Goal: Task Accomplishment & Management: Use online tool/utility

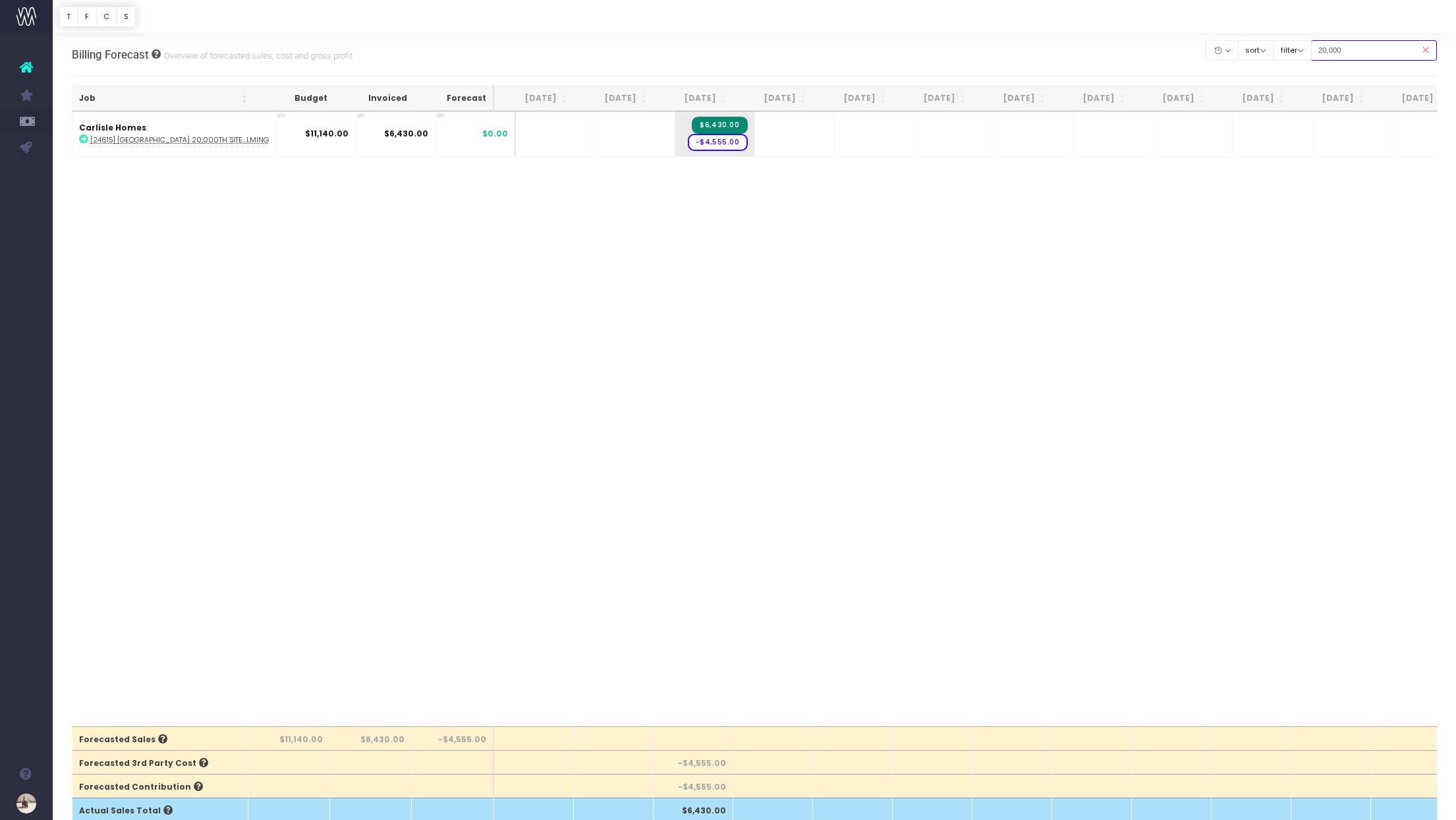
drag, startPoint x: 1378, startPoint y: 46, endPoint x: 1204, endPoint y: 43, distance: 174.0
click at [1204, 43] on div "Billing Forecast Overview of forecasted sales, cost and gross profit Clear Filt…" at bounding box center [754, 54] width 1366 height 43
type input "carlisle"
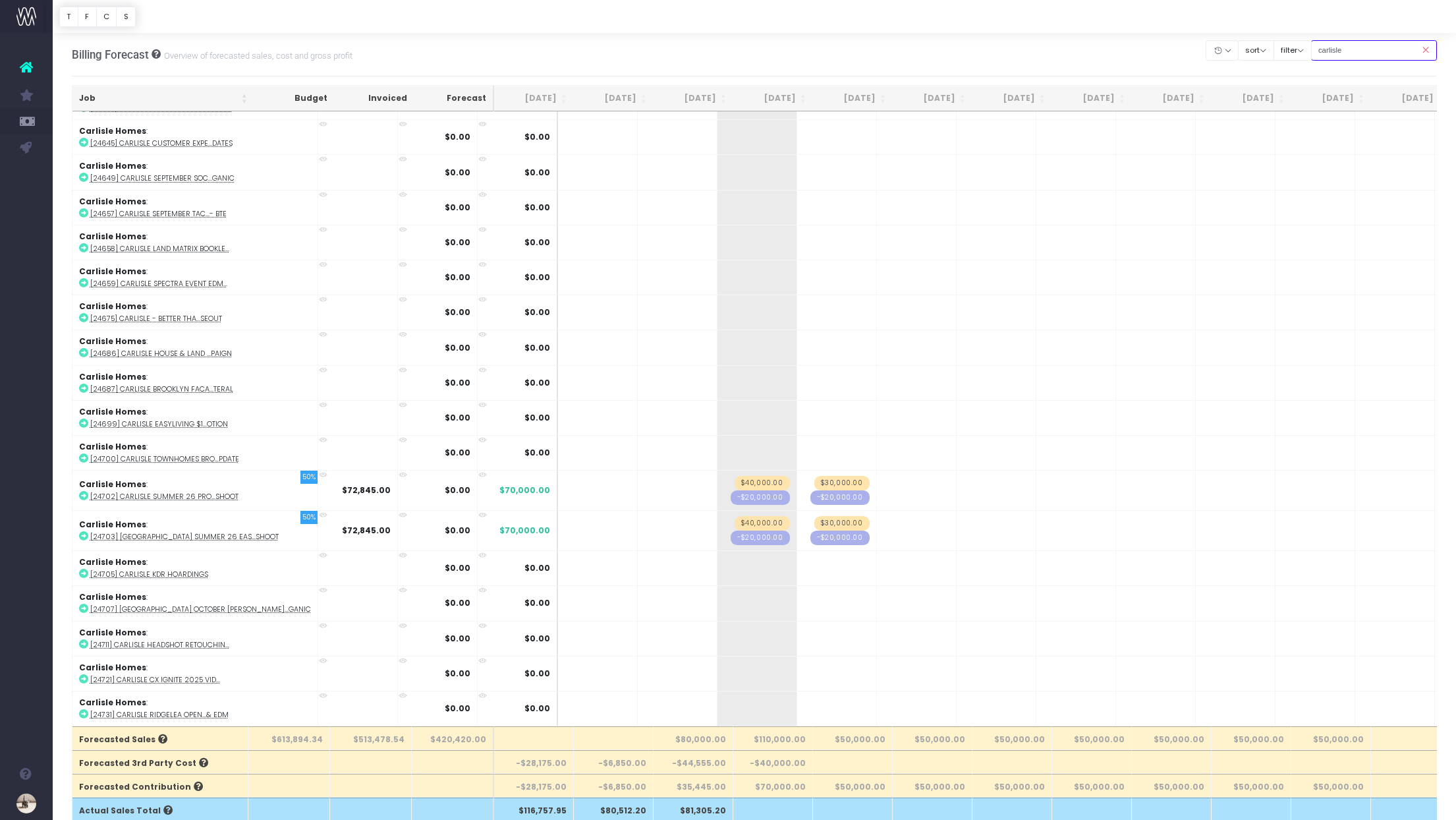
scroll to position [1351, 0]
click at [735, 476] on span "$40,000.00" at bounding box center [762, 483] width 55 height 14
click at [718, 478] on span "+" at bounding box center [737, 490] width 40 height 40
click at [718, 477] on span "+" at bounding box center [737, 490] width 40 height 40
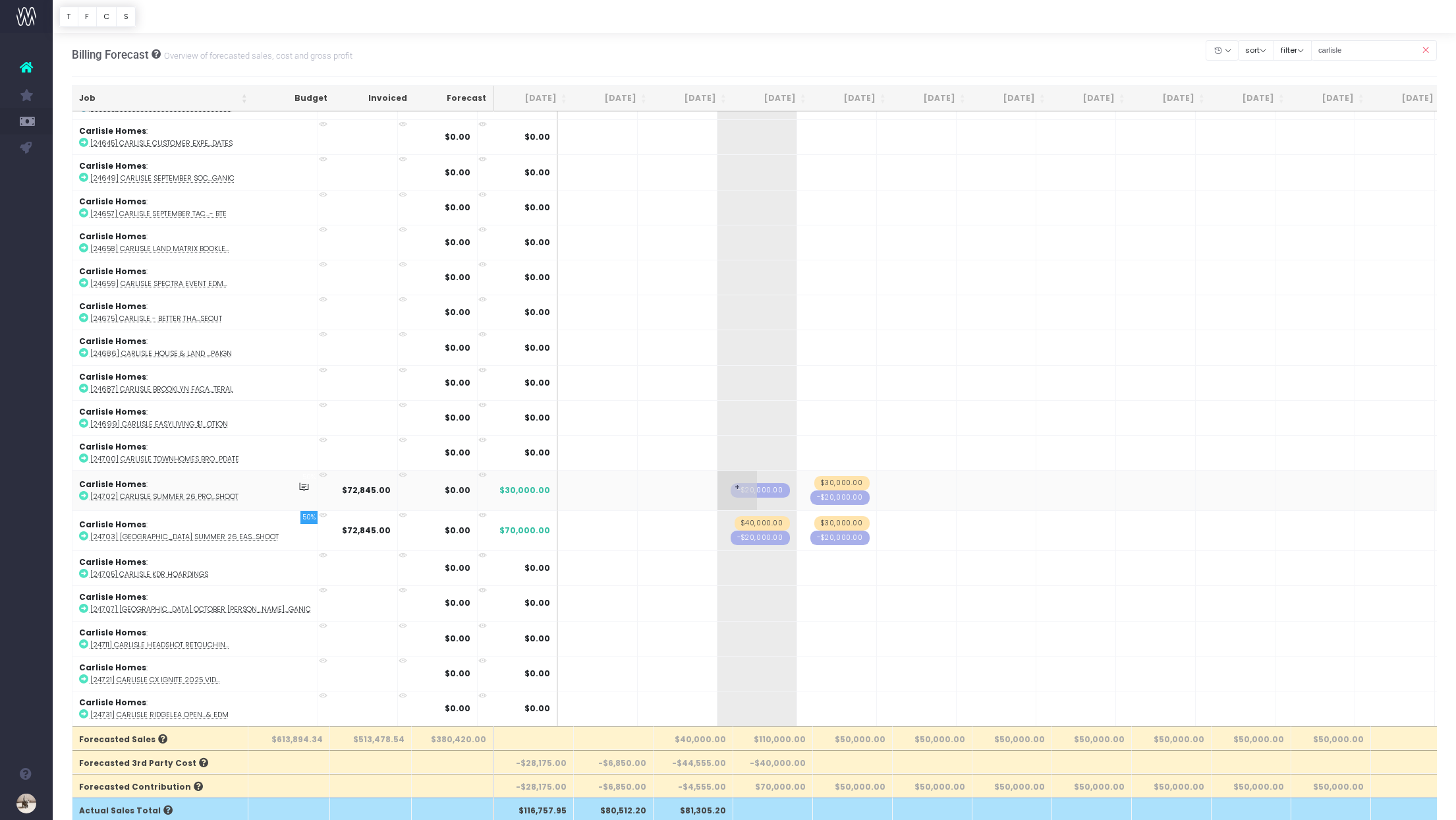
click at [718, 475] on span "+" at bounding box center [737, 490] width 40 height 40
click at [735, 516] on span "$40,000.00" at bounding box center [762, 523] width 55 height 14
click at [718, 516] on span "+" at bounding box center [737, 531] width 40 height 40
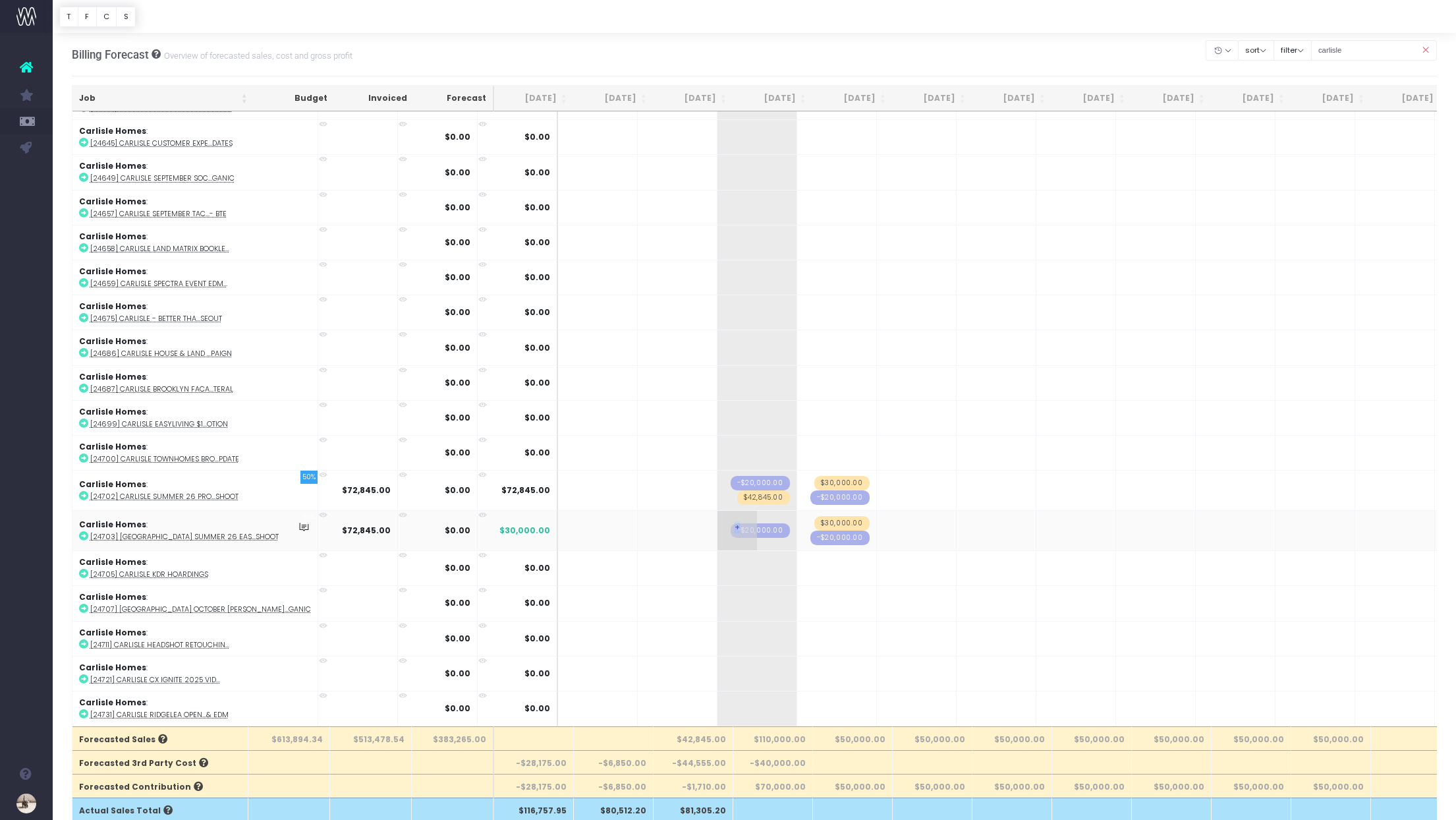
click at [718, 516] on span "+" at bounding box center [737, 531] width 40 height 40
click at [731, 476] on span "-$20,000.00" at bounding box center [761, 483] width 60 height 14
click at [815, 516] on span "$30,000.00" at bounding box center [842, 523] width 55 height 14
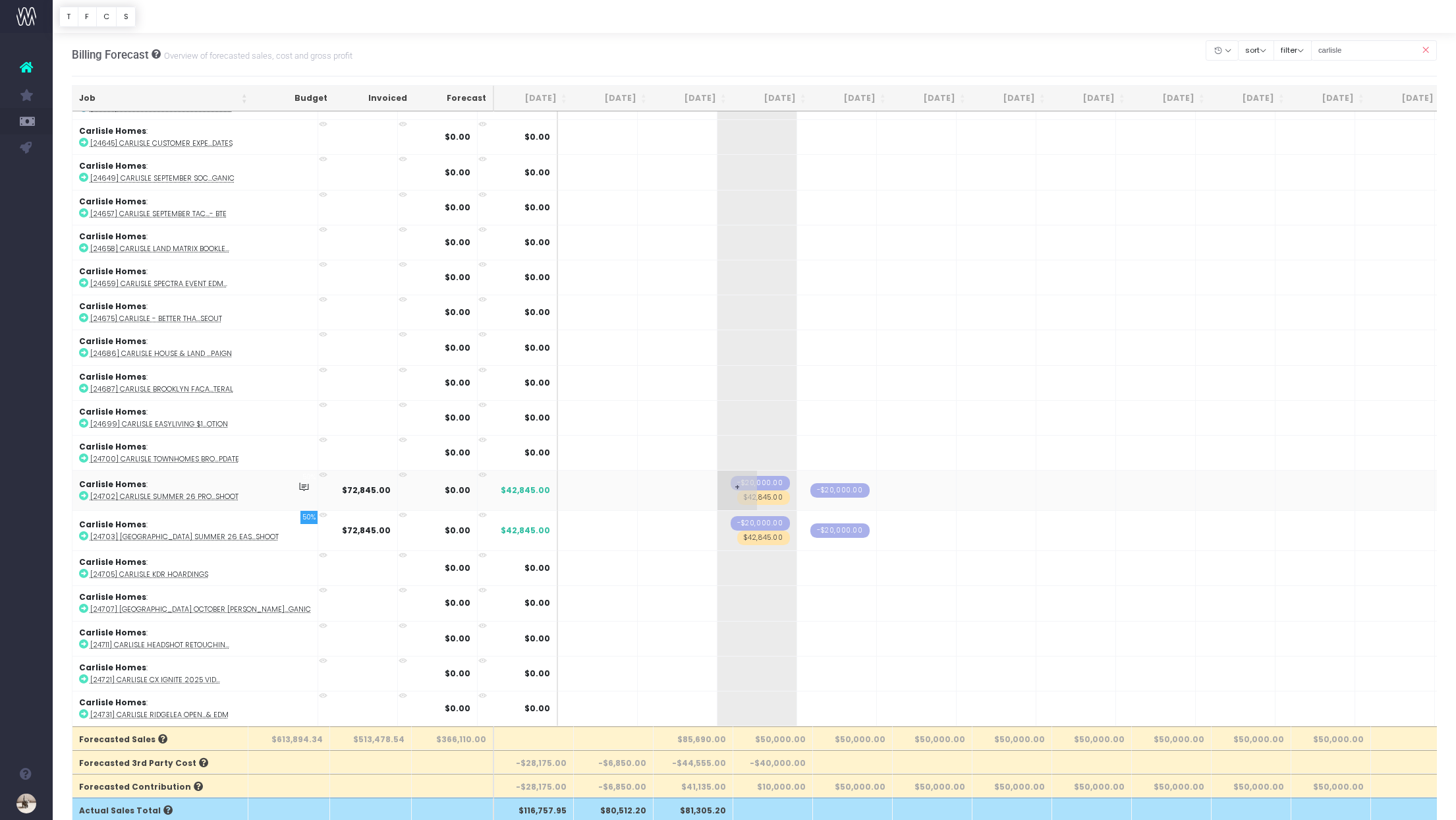
click at [738, 490] on span "$42,845.00" at bounding box center [764, 497] width 53 height 14
type input "49532"
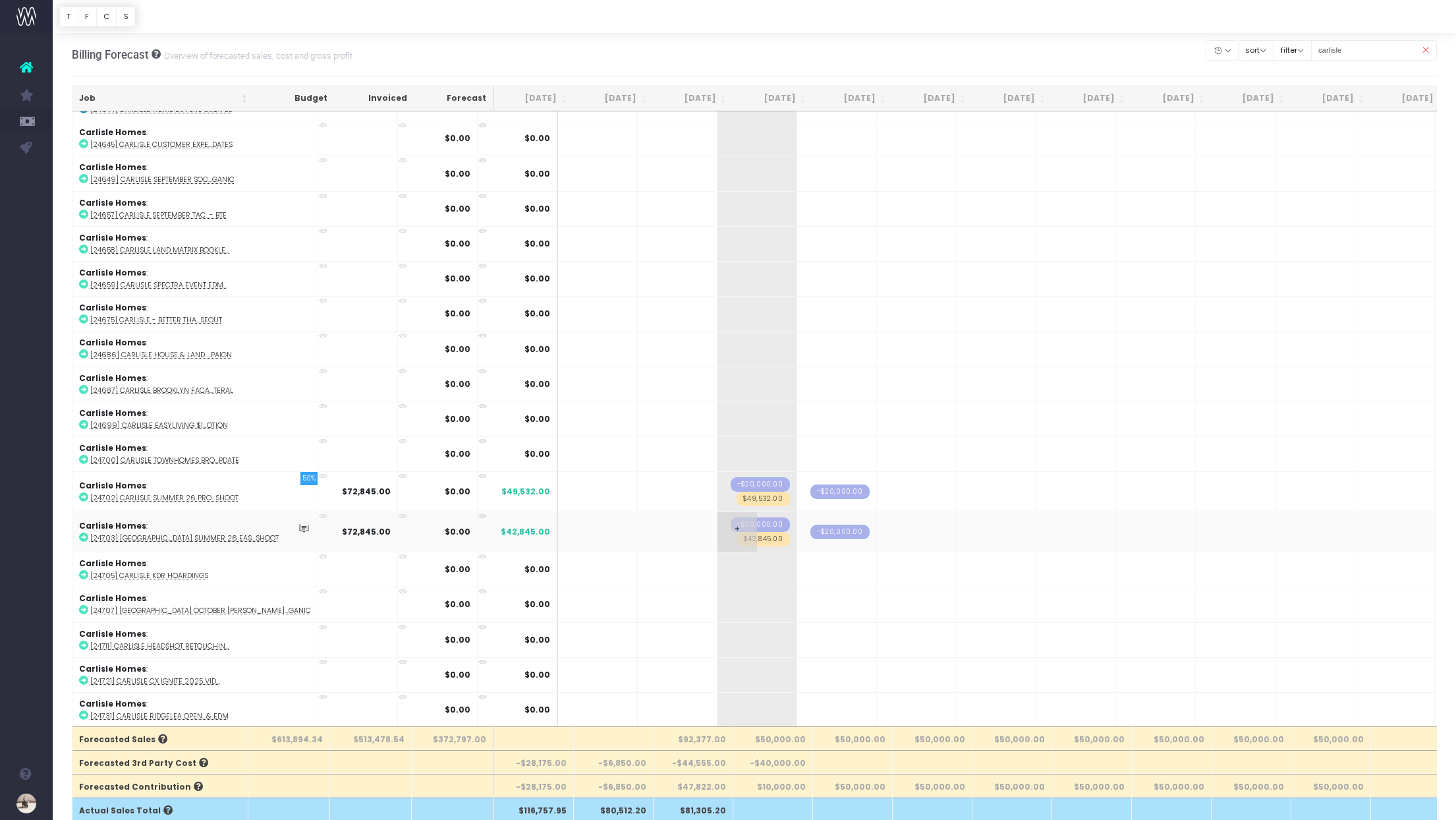
click at [738, 535] on span "$42,845.00" at bounding box center [764, 539] width 53 height 14
type input "49532"
click at [737, 495] on span "$49,532.00" at bounding box center [764, 498] width 54 height 14
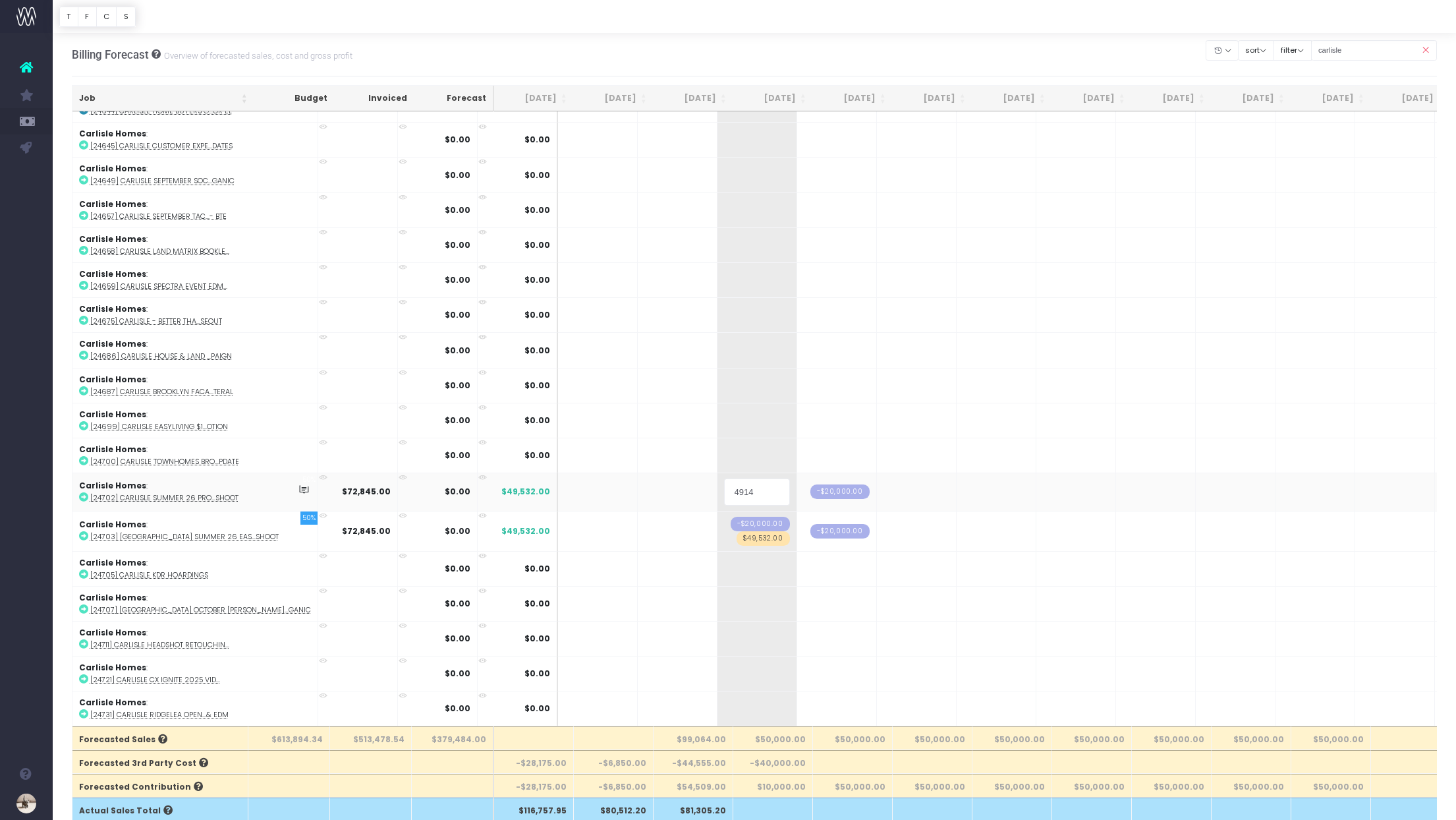
type input "49145"
click at [797, 482] on span "+" at bounding box center [817, 492] width 40 height 40
click at [797, 521] on span "+" at bounding box center [817, 531] width 40 height 40
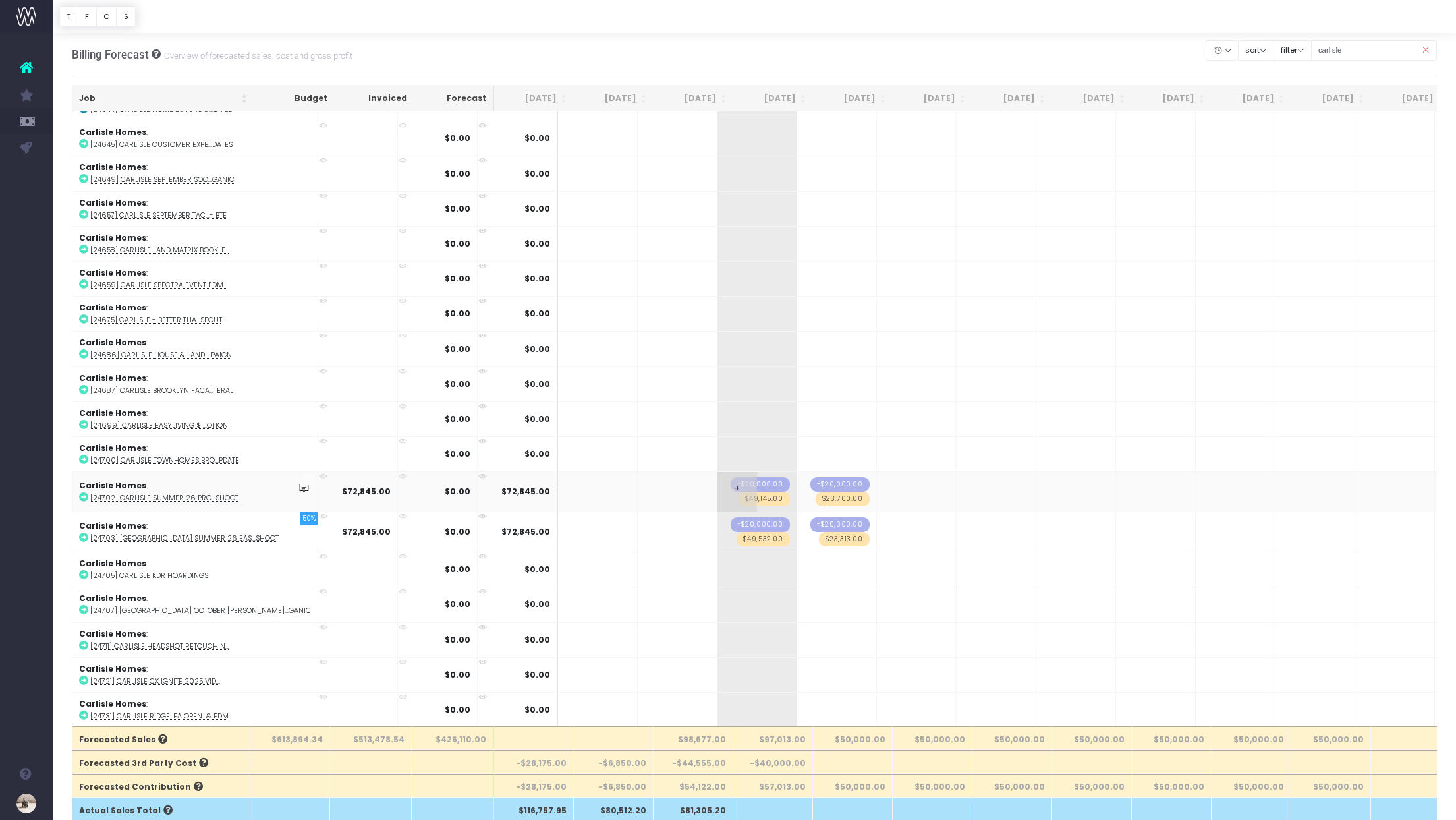
click at [731, 480] on span "-$20,000.00" at bounding box center [761, 484] width 60 height 14
click at [731, 479] on span "-$20,000.00" at bounding box center [761, 484] width 60 height 14
type input "29896"
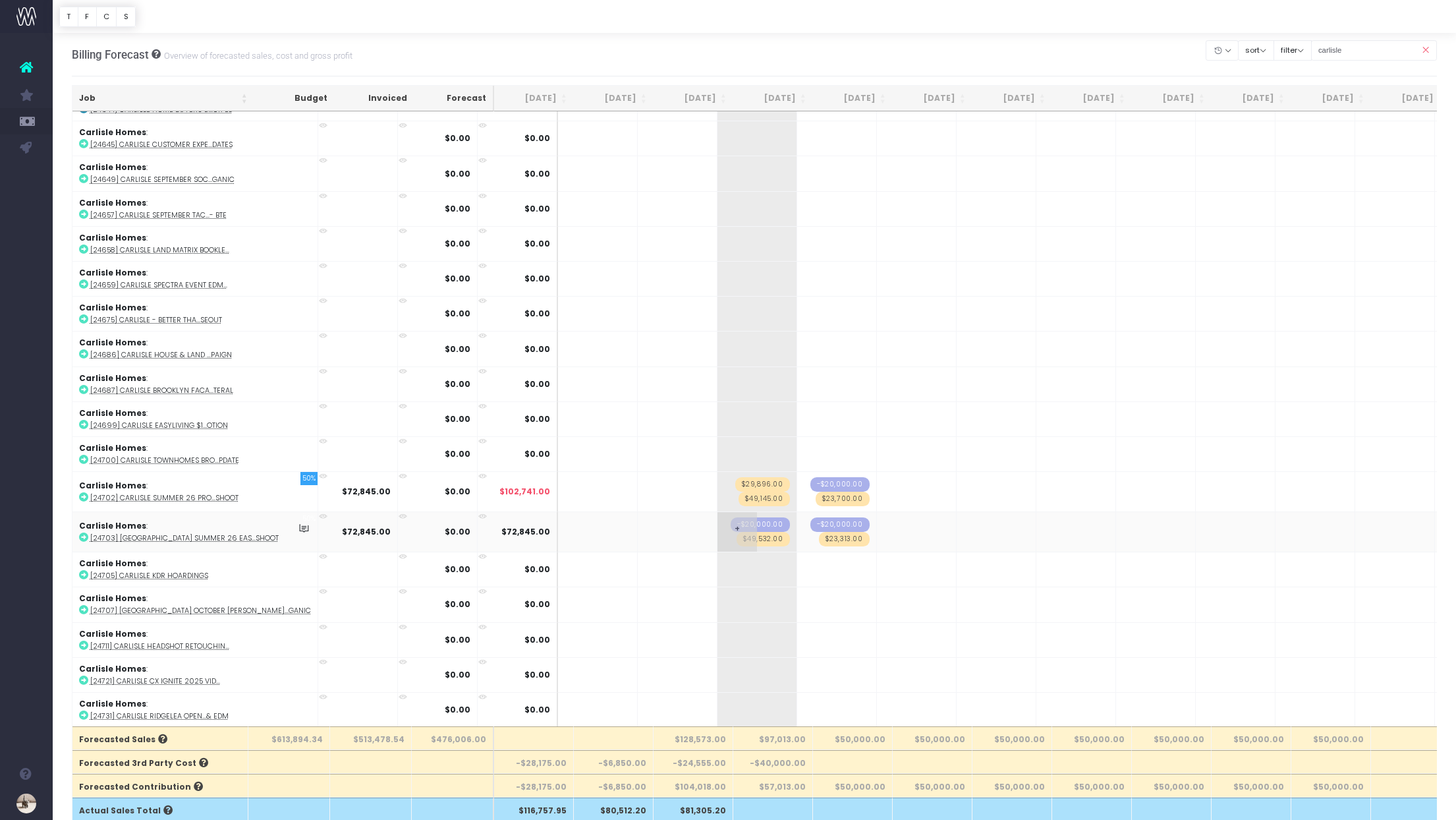
click at [731, 518] on span "-$20,000.00" at bounding box center [761, 525] width 60 height 14
type input "-30272"
click at [735, 478] on span "$29,896.00" at bounding box center [762, 484] width 54 height 14
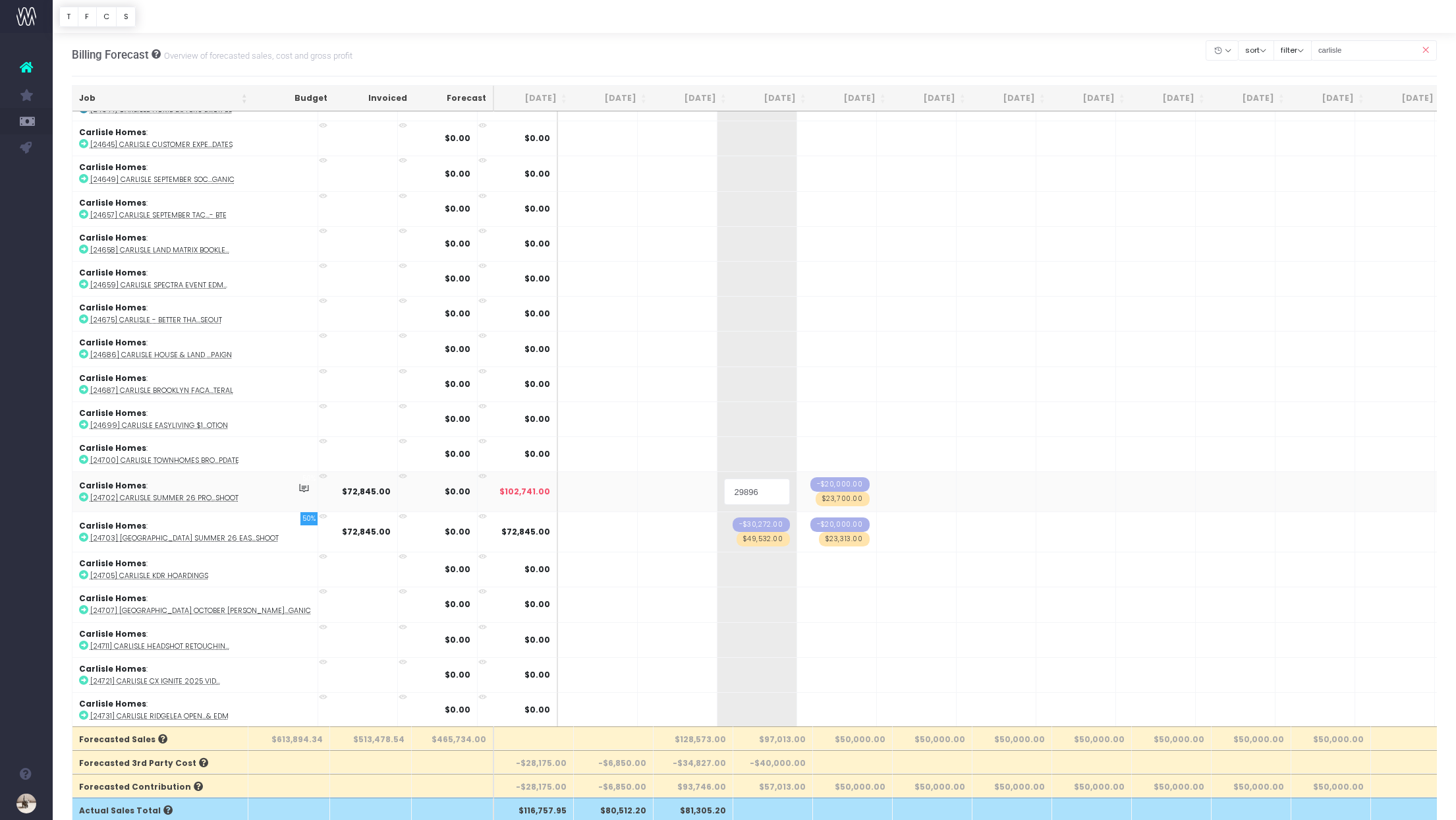
type input "-29896"
click at [811, 478] on span "-$20,000.00" at bounding box center [841, 484] width 60 height 14
